Goal: Information Seeking & Learning: Check status

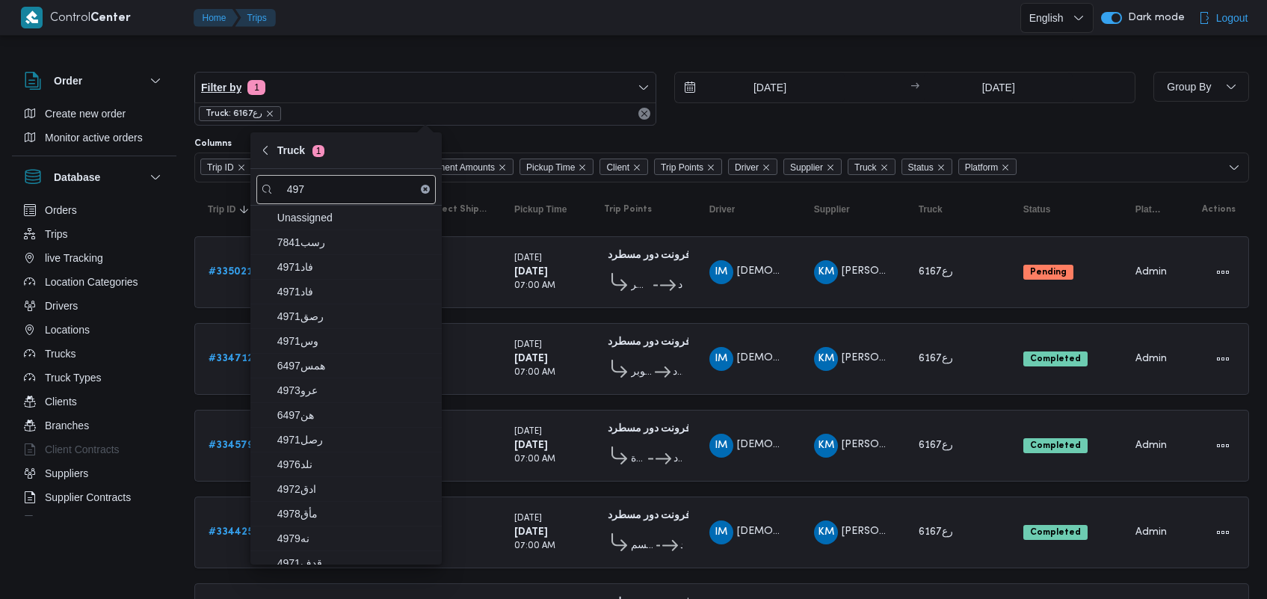
scroll to position [286, 0]
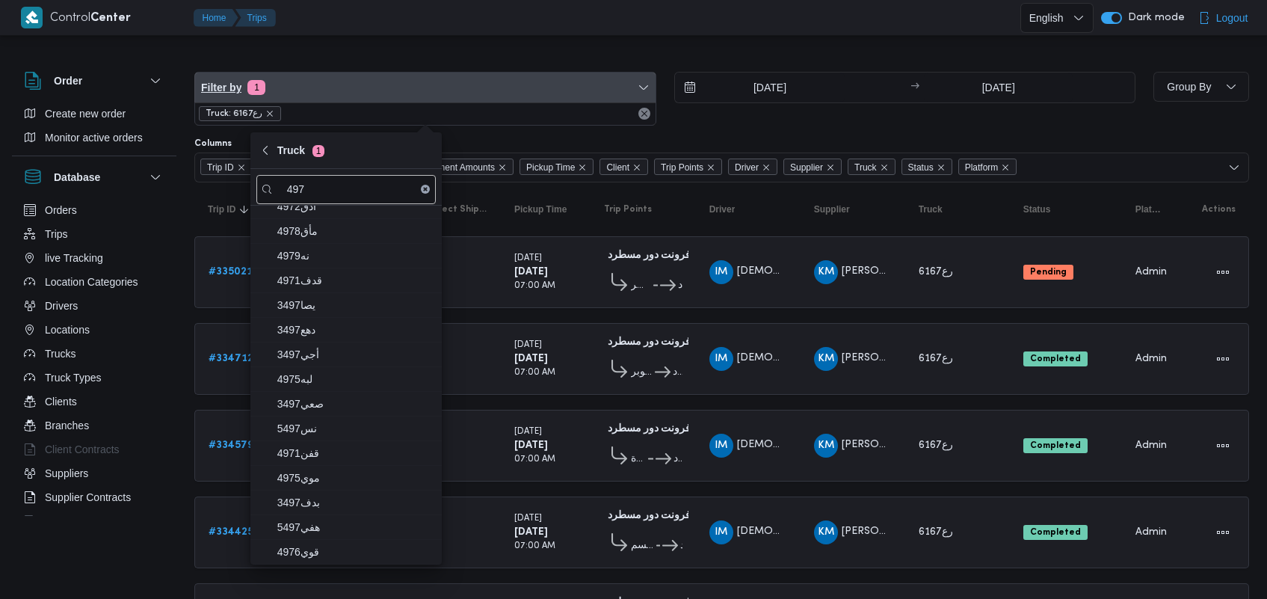
click at [367, 87] on span "Filter by 1" at bounding box center [425, 87] width 460 height 30
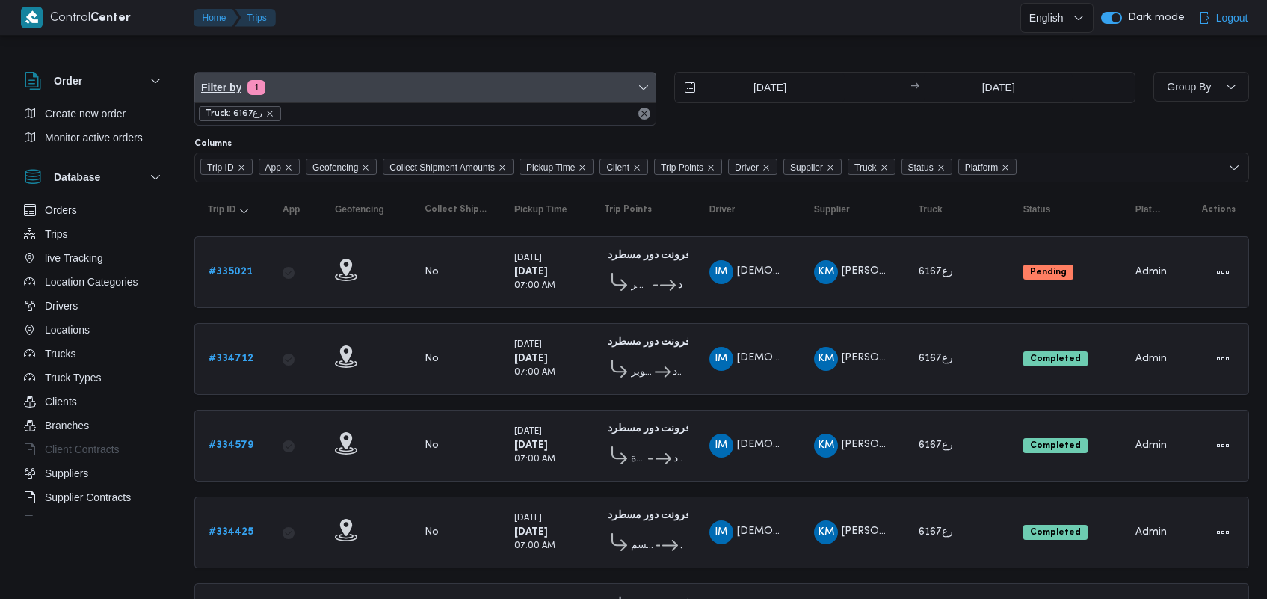
click at [367, 87] on span "Filter by 1" at bounding box center [425, 87] width 460 height 30
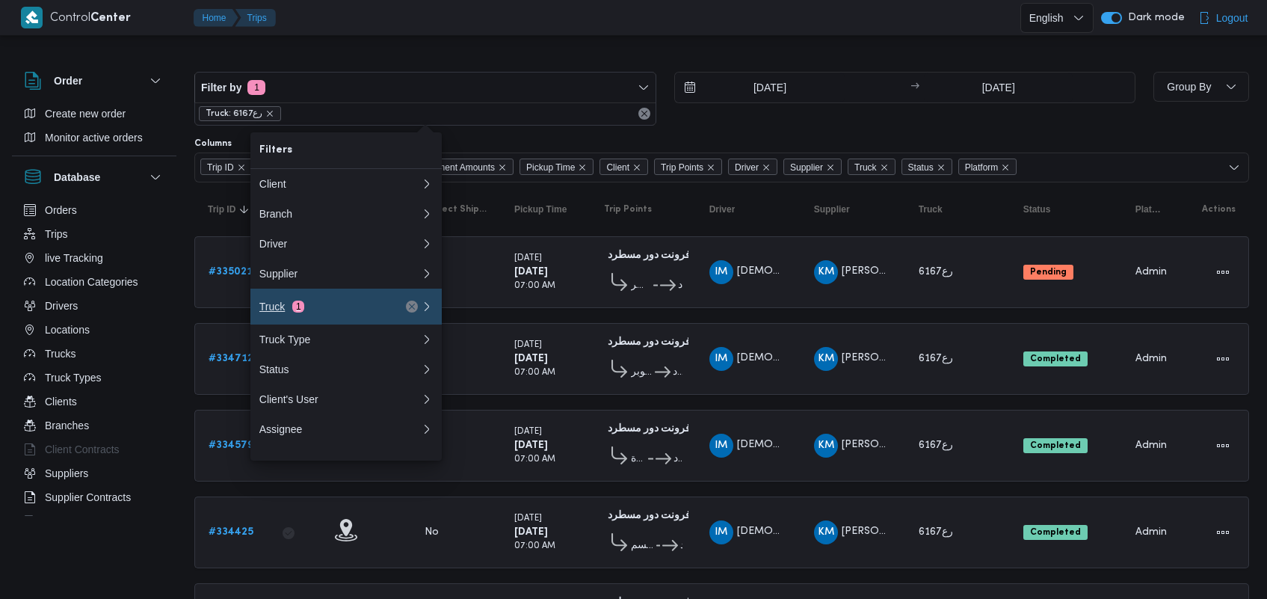
click at [296, 304] on button "Truck 1" at bounding box center [345, 306] width 191 height 36
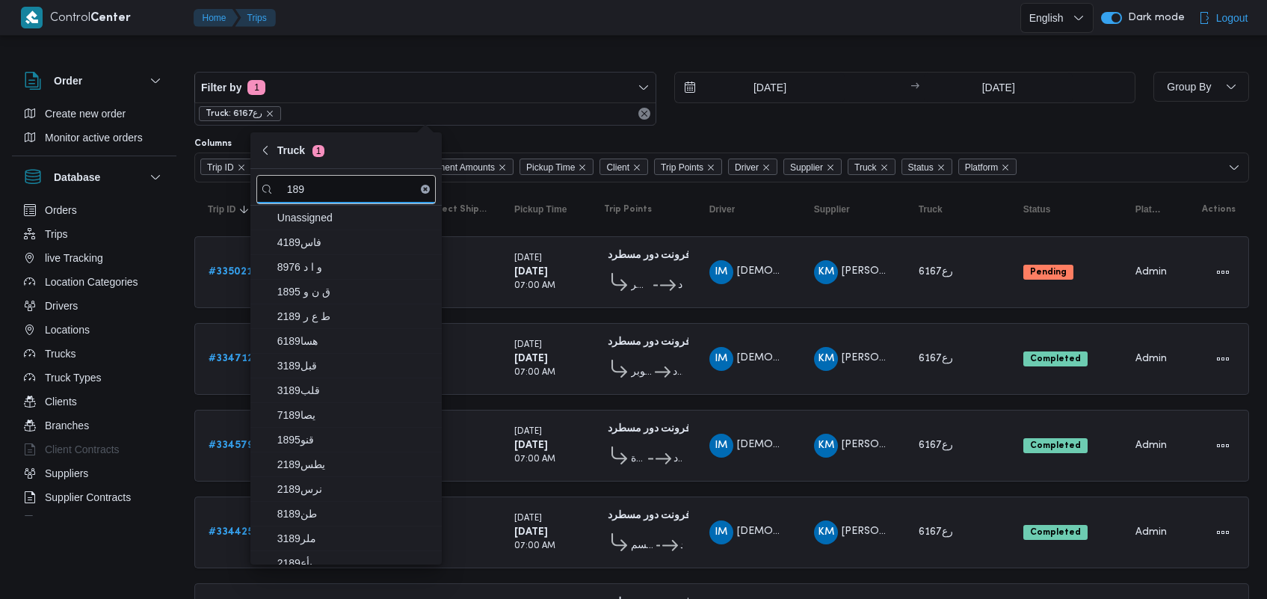
type input "189"
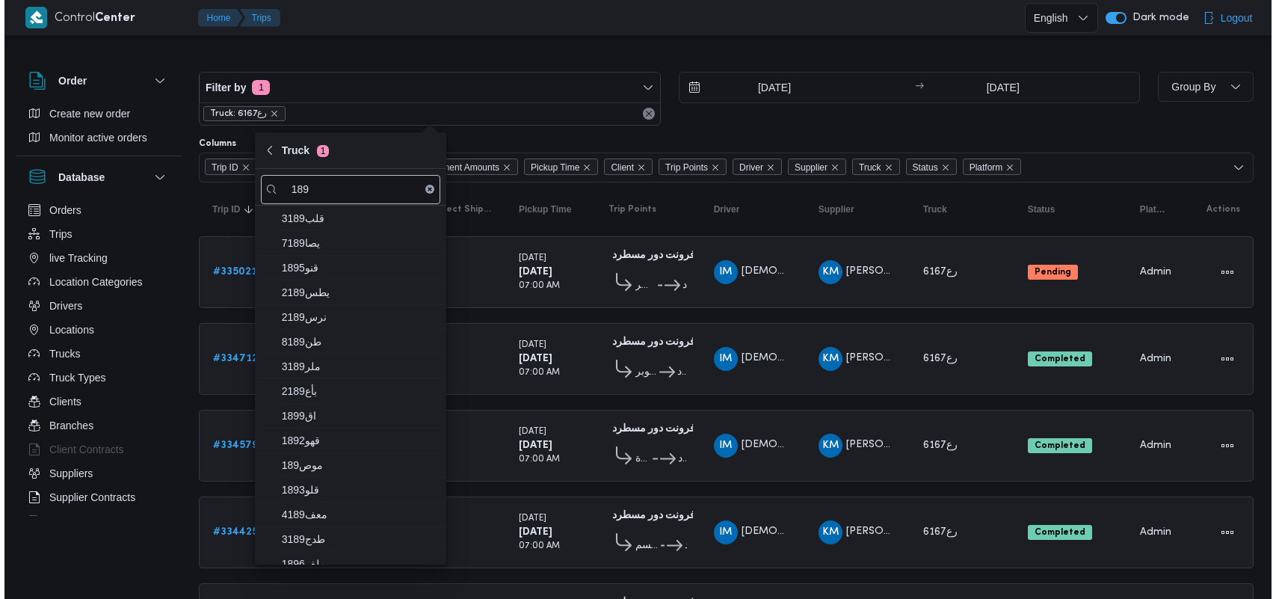
scroll to position [206, 0]
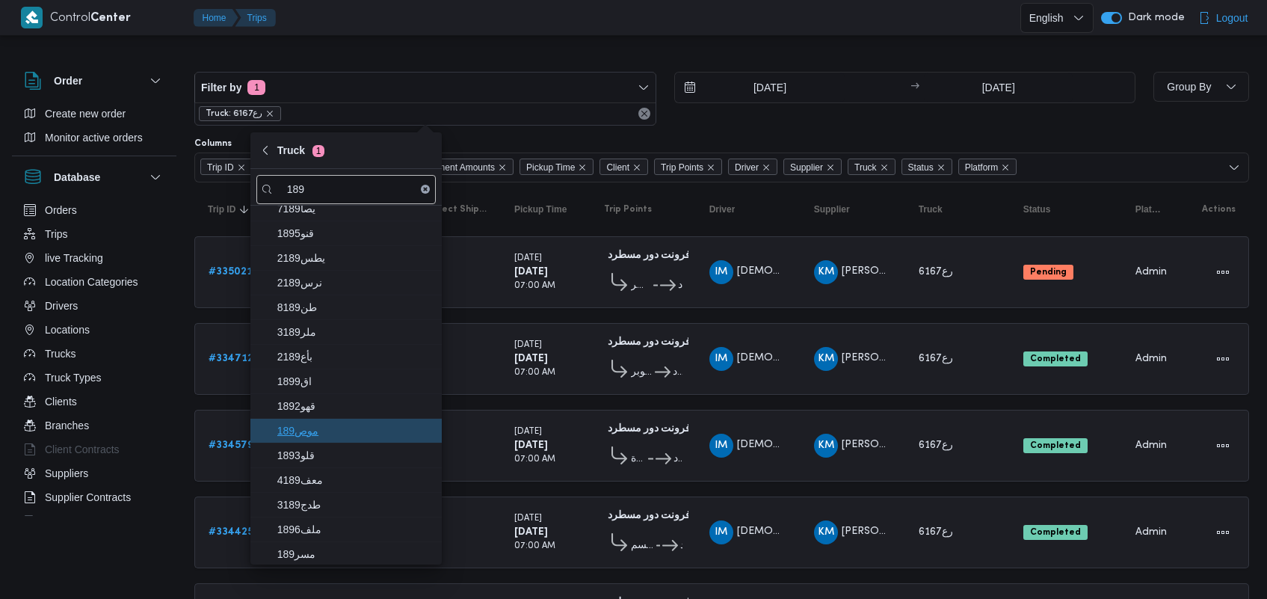
click at [346, 439] on span "189موص" at bounding box center [354, 430] width 155 height 18
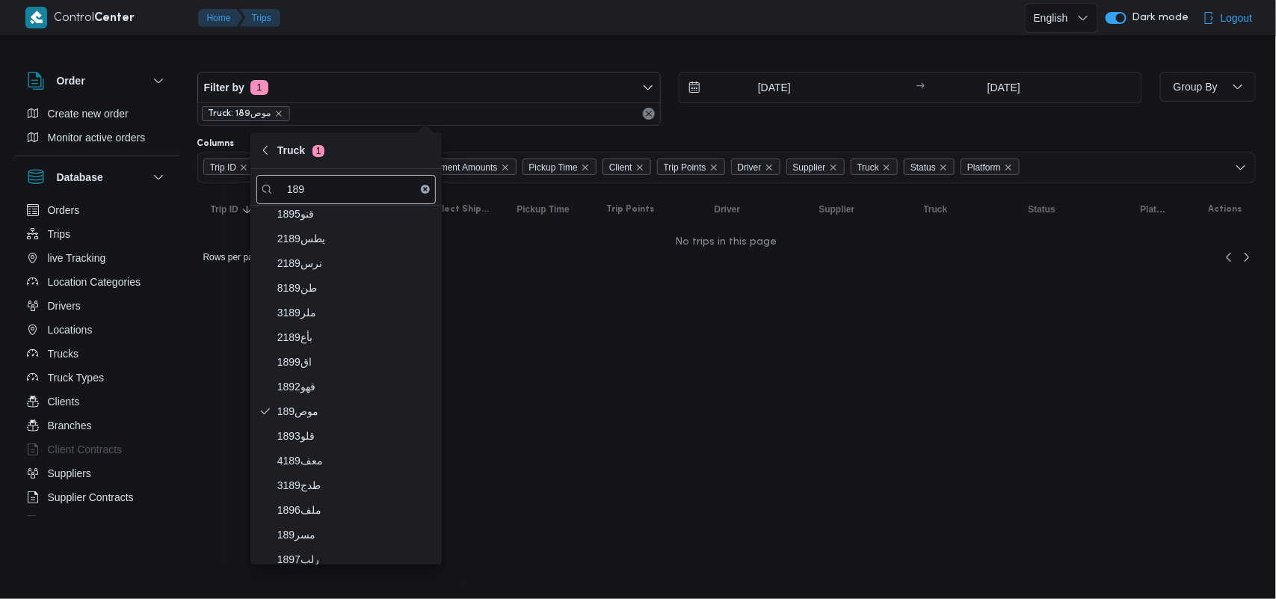
scroll to position [286, 0]
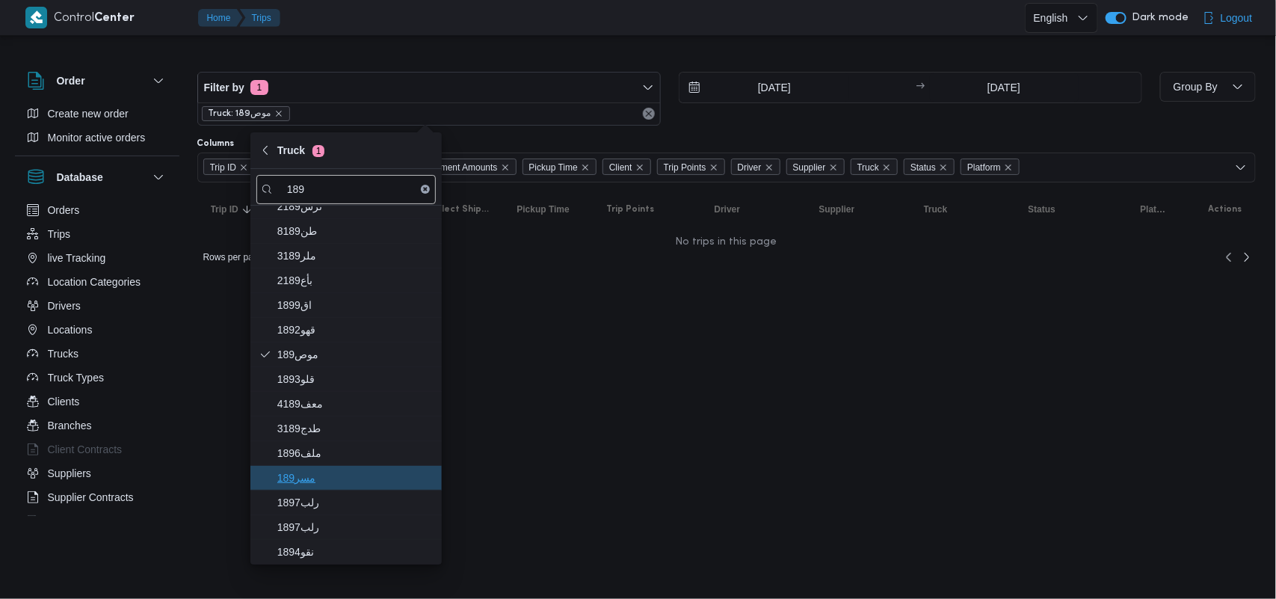
click at [329, 475] on span "مسر189" at bounding box center [354, 478] width 155 height 18
click at [729, 96] on input "[DATE]" at bounding box center [764, 87] width 170 height 30
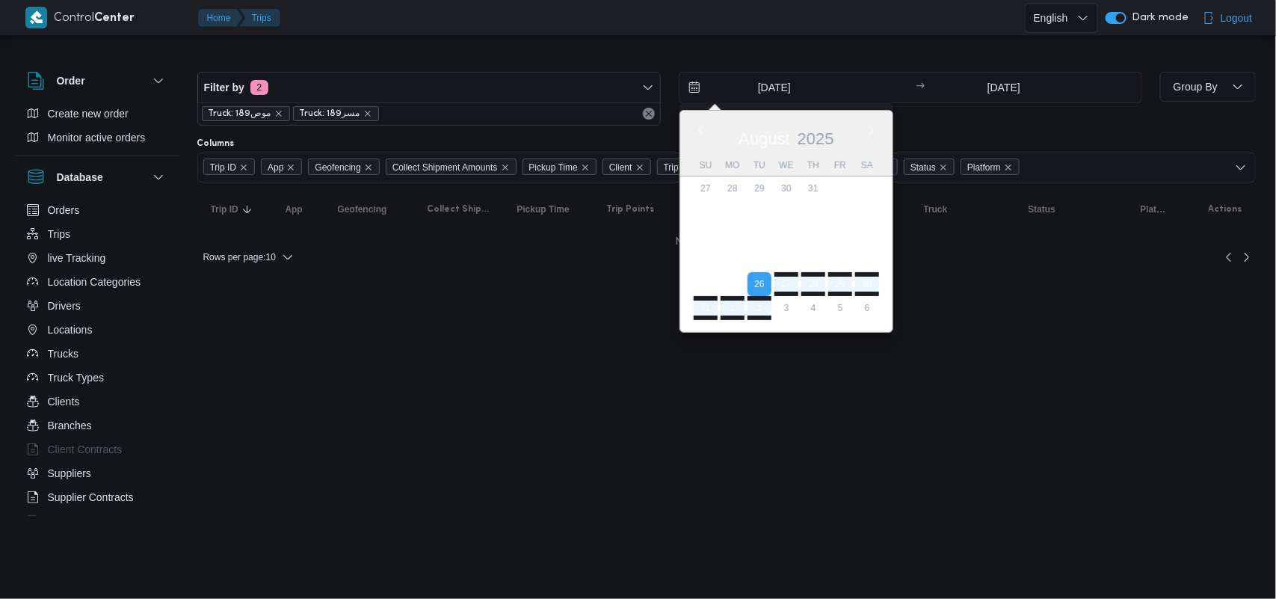
click at [686, 120] on div "[DATE]" at bounding box center [786, 136] width 212 height 38
click at [693, 124] on div "[DATE]" at bounding box center [786, 136] width 212 height 38
click at [701, 128] on button "Previous Month" at bounding box center [700, 130] width 14 height 14
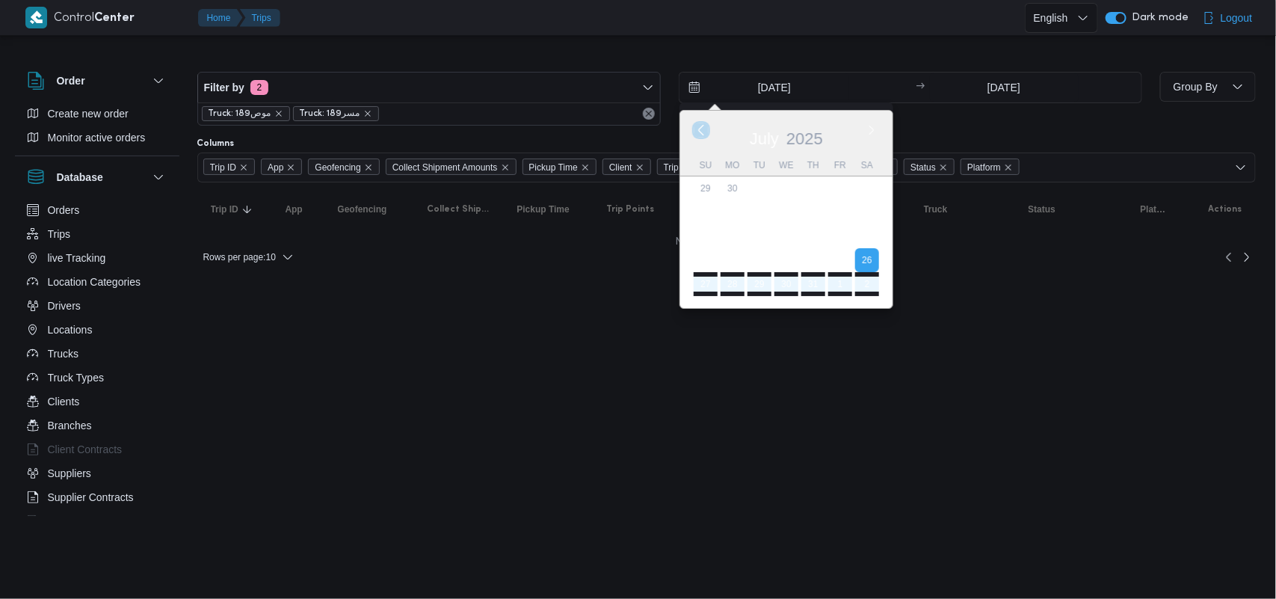
click at [701, 128] on button "Previous Month" at bounding box center [700, 130] width 14 height 14
type input "[DATE]"
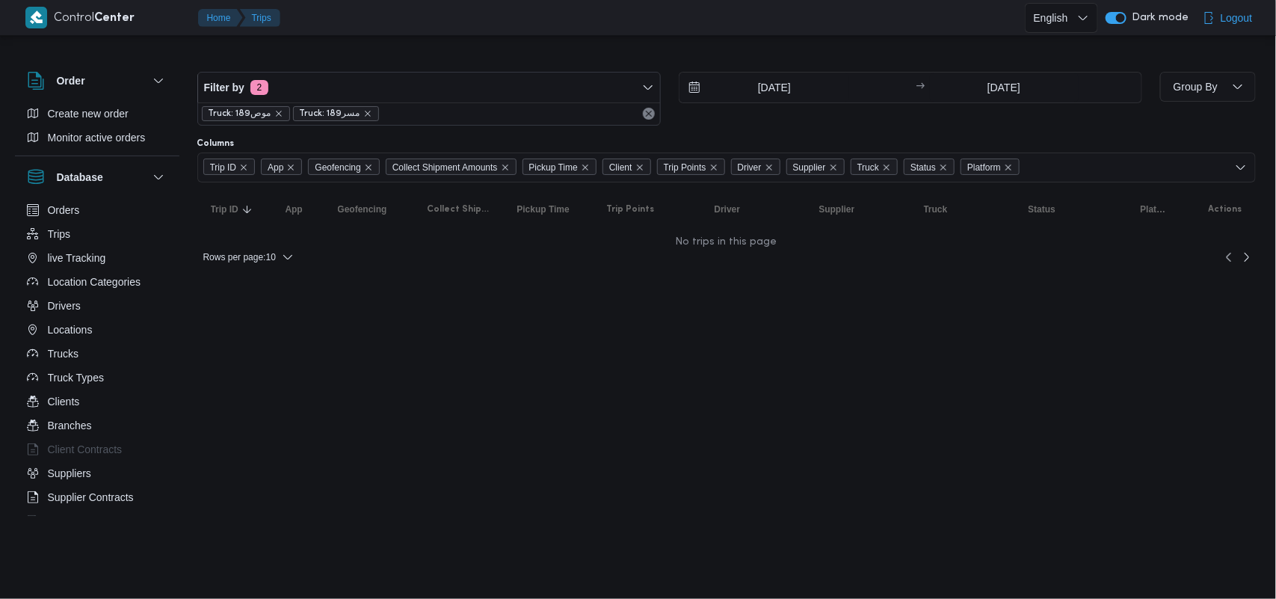
click at [356, 111] on span "Truck: مسر189" at bounding box center [336, 113] width 72 height 13
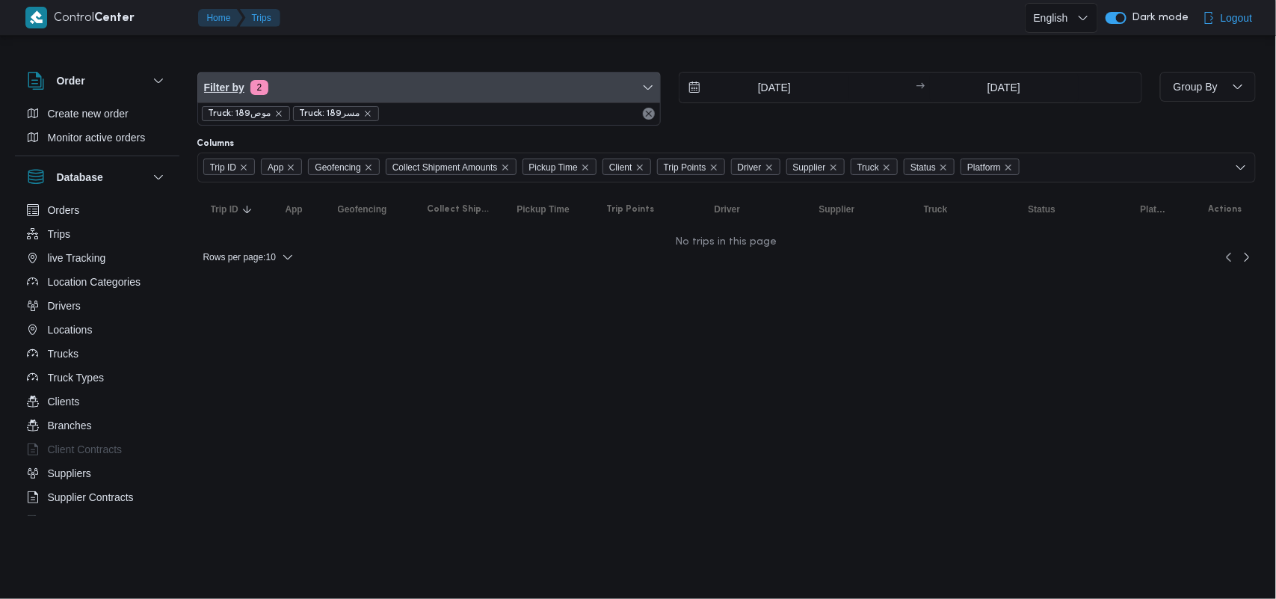
click at [356, 94] on span "Filter by 2" at bounding box center [429, 87] width 462 height 30
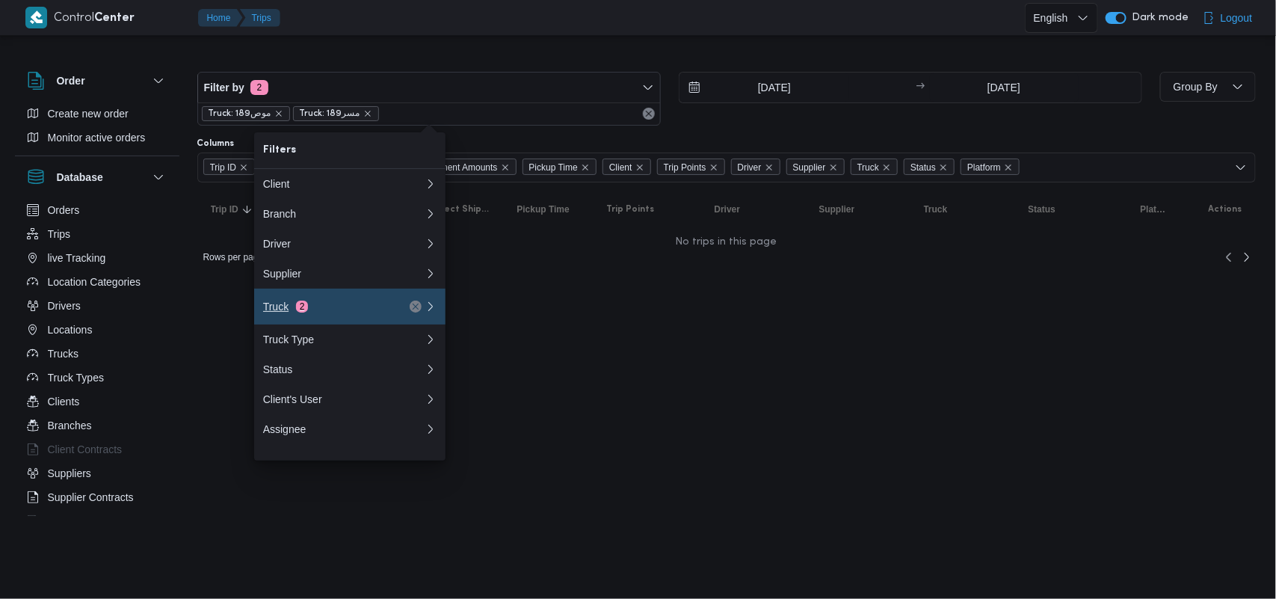
click at [297, 312] on span "2" at bounding box center [302, 306] width 12 height 12
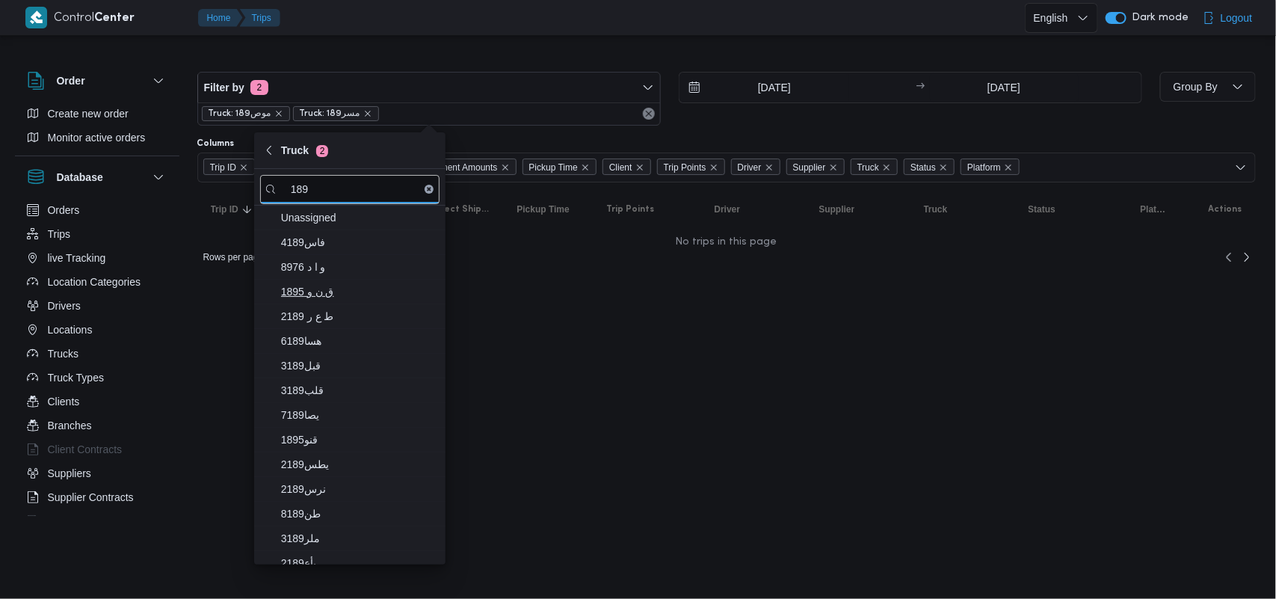
type input "189"
click at [404, 303] on span "ق ن و 1895" at bounding box center [349, 291] width 179 height 24
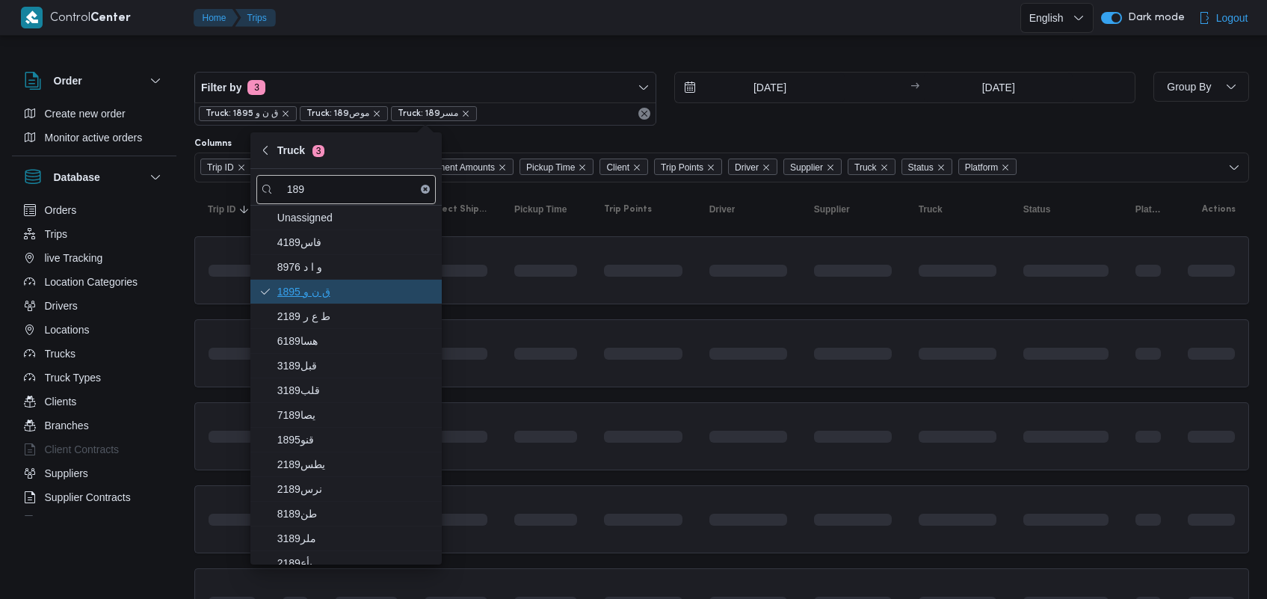
click at [250, 279] on button "ق ن و 1895" at bounding box center [345, 291] width 191 height 25
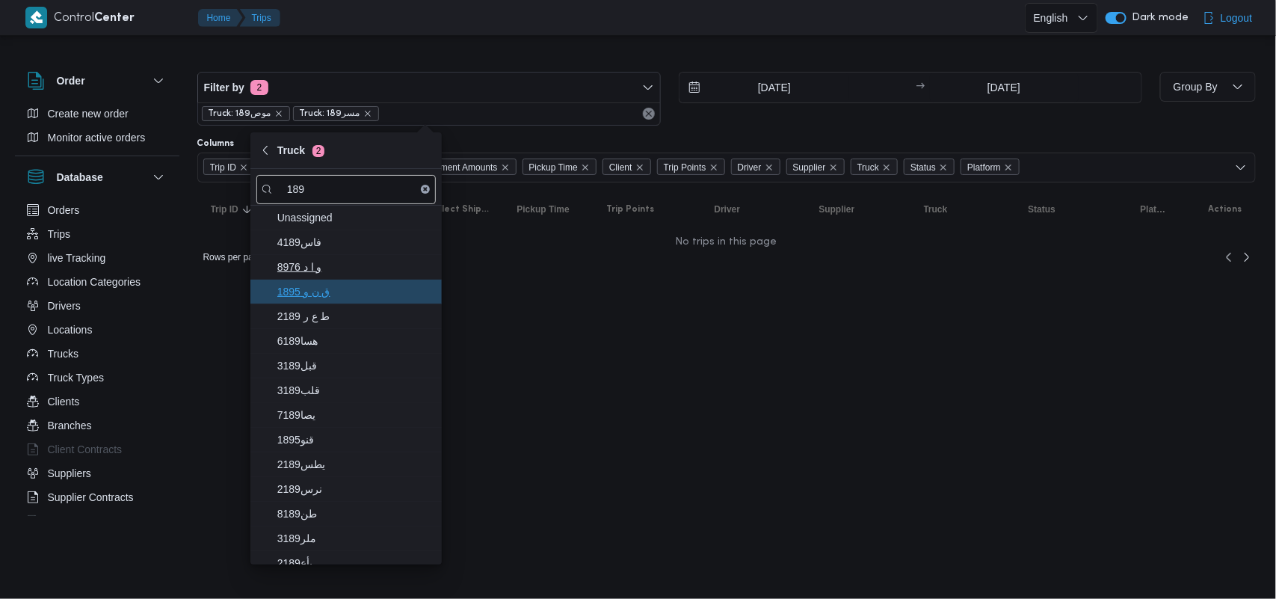
click at [250, 279] on button "ق ن و 1895" at bounding box center [345, 291] width 191 height 25
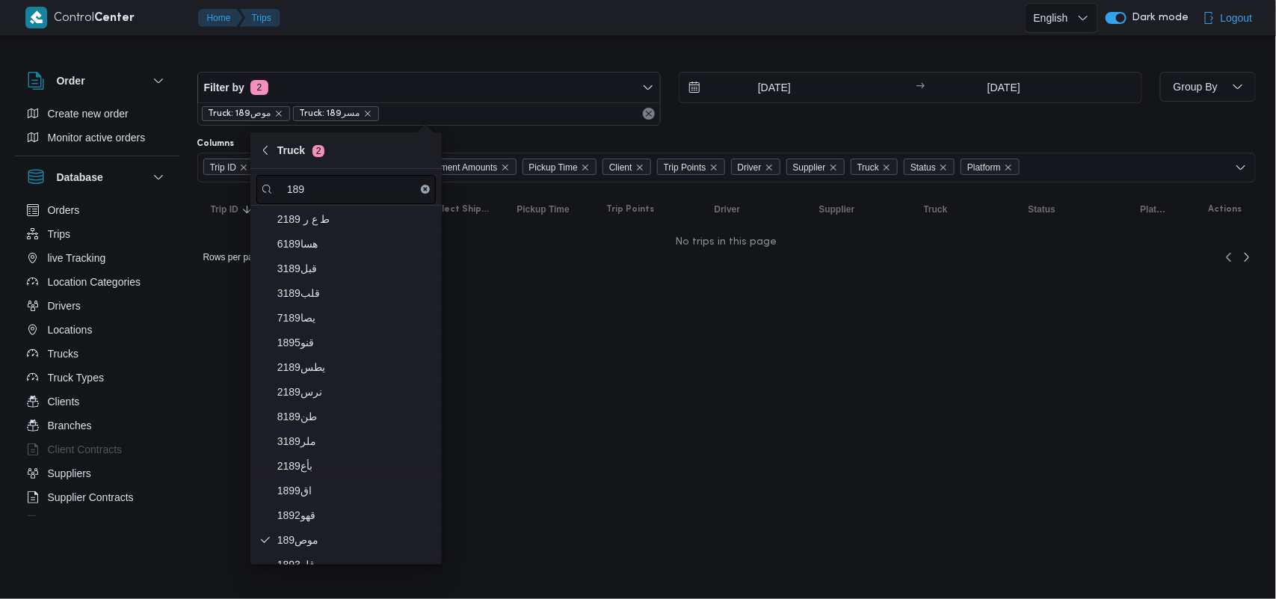
scroll to position [82, 0]
click at [383, 181] on input "189" at bounding box center [345, 189] width 179 height 29
type input "189"
click at [551, 268] on div "Rows per page : 10" at bounding box center [726, 257] width 1076 height 36
